Goal: Check status

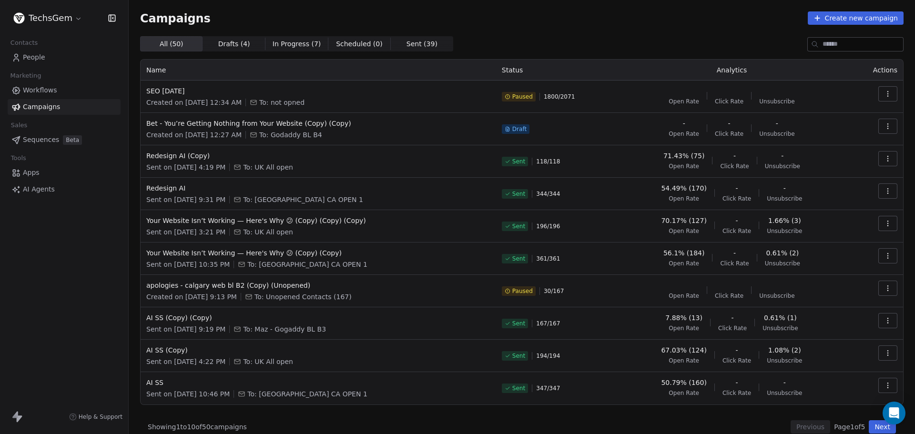
click at [565, 36] on div "Campaigns Create new campaign All ( 50 ) All ( 50 ) Drafts ( 4 ) Drafts ( 4 ) I…" at bounding box center [522, 222] width 764 height 422
click at [551, 16] on div "Campaigns Create new campaign" at bounding box center [522, 17] width 764 height 13
click at [884, 95] on icon "button" at bounding box center [888, 94] width 8 height 8
click at [831, 163] on span "Resume" at bounding box center [820, 160] width 31 height 11
click at [581, 38] on div "All ( 50 ) All ( 50 ) Drafts ( 4 ) Drafts ( 4 ) In Progress ( 7 ) In Progress (…" at bounding box center [522, 43] width 764 height 15
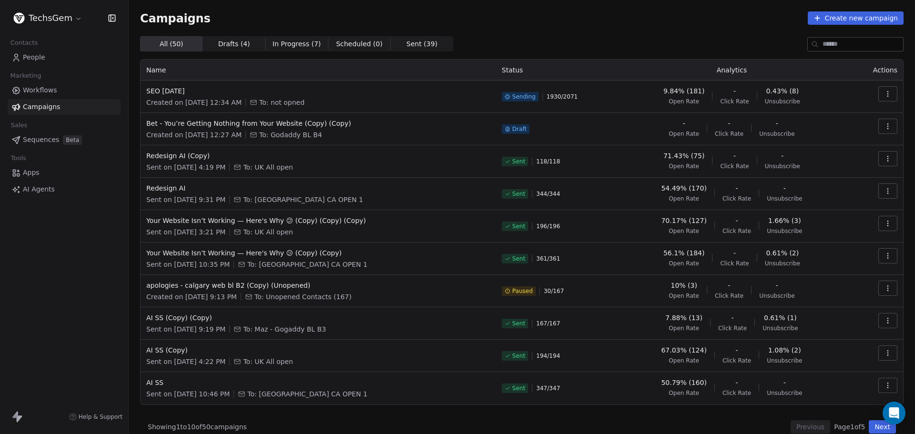
click at [604, 36] on div "All ( 50 ) All ( 50 ) Drafts ( 4 ) Drafts ( 4 ) In Progress ( 7 ) In Progress (…" at bounding box center [522, 43] width 764 height 15
drag, startPoint x: 526, startPoint y: 97, endPoint x: 538, endPoint y: 98, distance: 11.9
click at [538, 98] on div "Sending 1940 / 2071" at bounding box center [556, 96] width 108 height 21
click at [521, 98] on span "Sending" at bounding box center [524, 97] width 23 height 8
drag, startPoint x: 502, startPoint y: 70, endPoint x: 530, endPoint y: 71, distance: 28.6
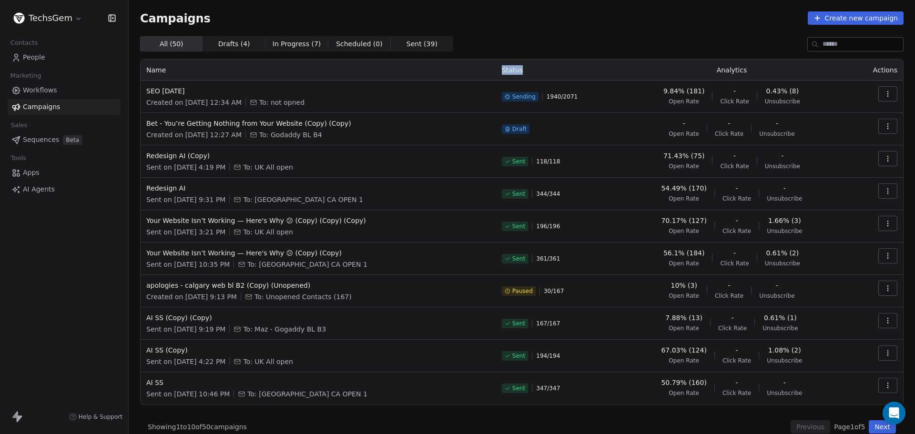
click at [530, 71] on th "Status" at bounding box center [555, 70] width 119 height 21
click at [551, 67] on th "Status" at bounding box center [555, 70] width 119 height 21
